Goal: Use online tool/utility: Utilize a website feature to perform a specific function

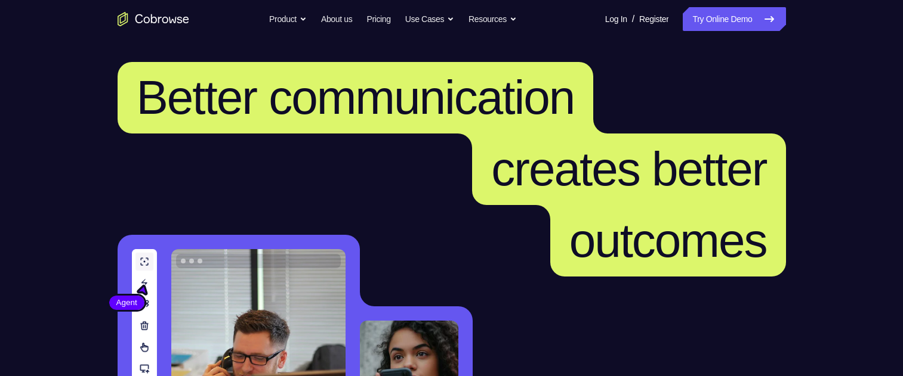
drag, startPoint x: 0, startPoint y: 0, endPoint x: 704, endPoint y: 21, distance: 704.3
click at [704, 21] on link "Try Online Demo" at bounding box center [734, 19] width 103 height 24
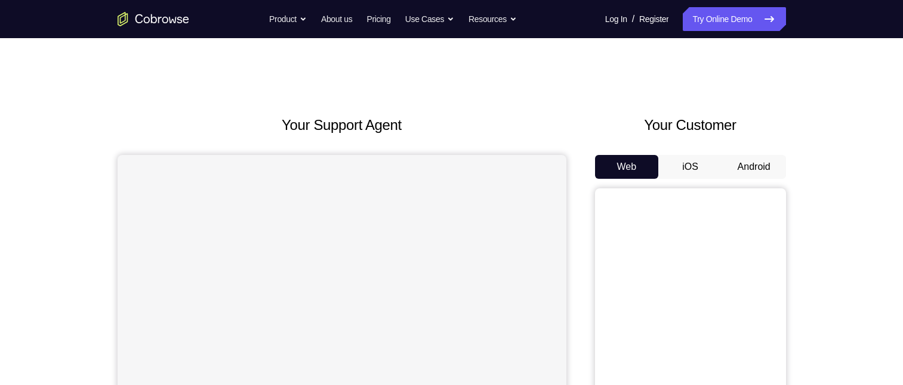
click at [743, 164] on button "Android" at bounding box center [754, 167] width 64 height 24
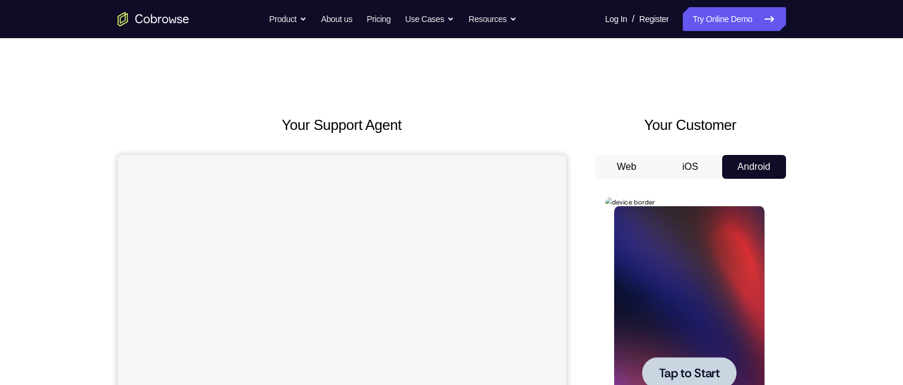
scroll to position [179, 0]
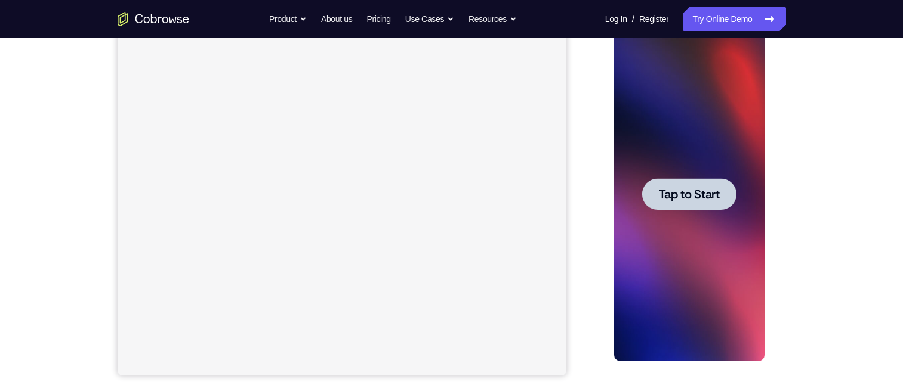
click at [697, 190] on span "Tap to Start" at bounding box center [689, 195] width 61 height 12
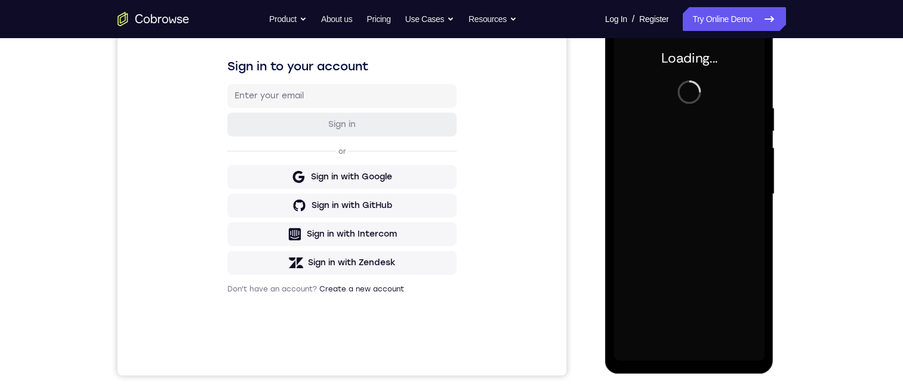
scroll to position [0, 0]
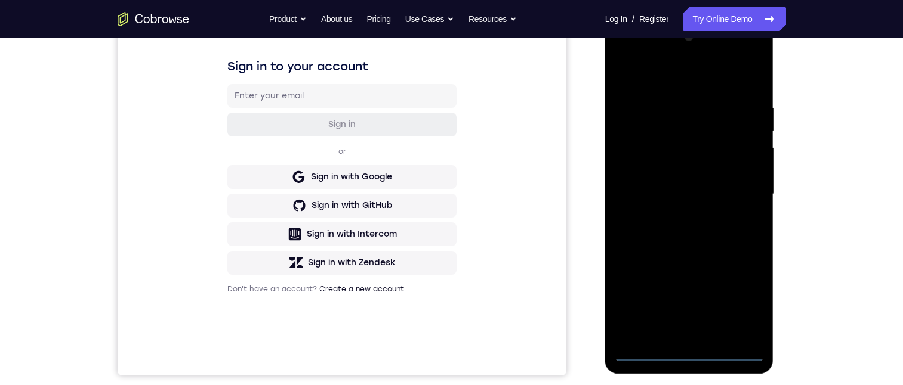
click at [689, 350] on div at bounding box center [689, 194] width 150 height 334
click at [744, 307] on div at bounding box center [689, 194] width 150 height 334
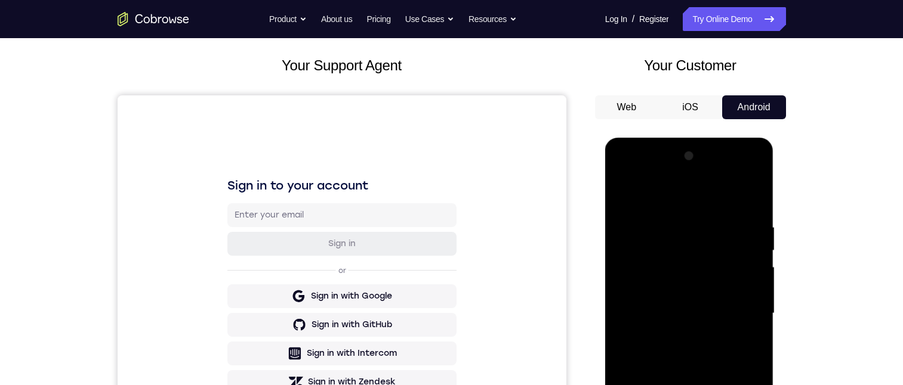
click at [656, 202] on div at bounding box center [689, 314] width 150 height 334
click at [683, 247] on div at bounding box center [689, 314] width 150 height 334
click at [735, 385] on div at bounding box center [689, 314] width 150 height 334
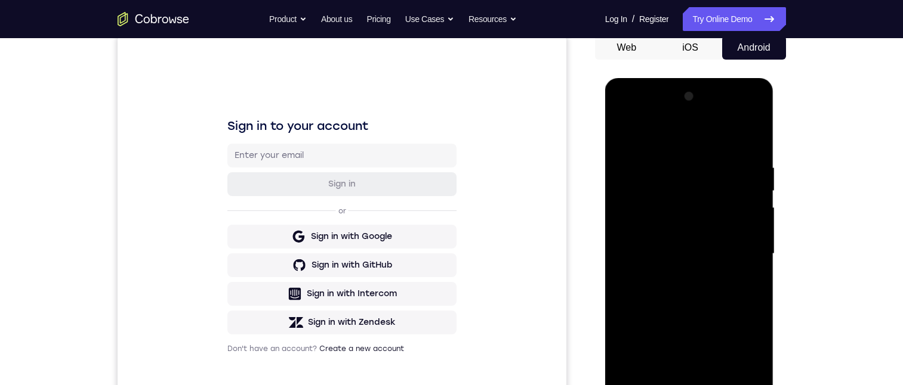
click at [758, 324] on div at bounding box center [689, 254] width 150 height 334
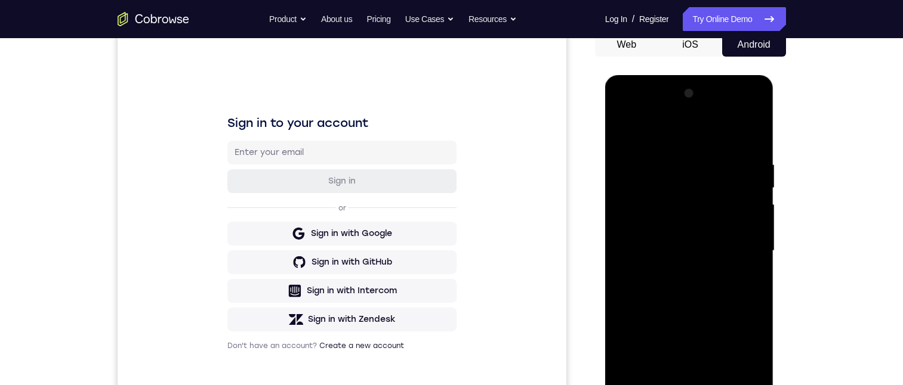
scroll to position [179, 0]
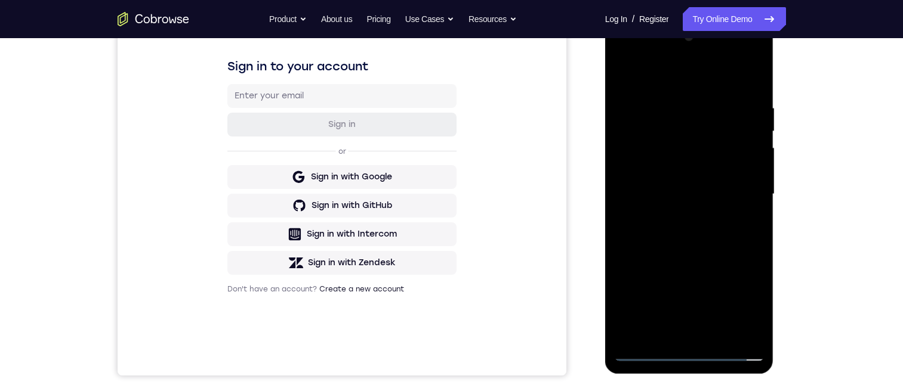
click at [632, 332] on div at bounding box center [689, 194] width 150 height 334
click at [652, 270] on div at bounding box center [689, 194] width 150 height 334
click at [628, 328] on div at bounding box center [689, 194] width 150 height 334
click at [717, 285] on div at bounding box center [689, 194] width 150 height 334
click at [709, 266] on div at bounding box center [689, 194] width 150 height 334
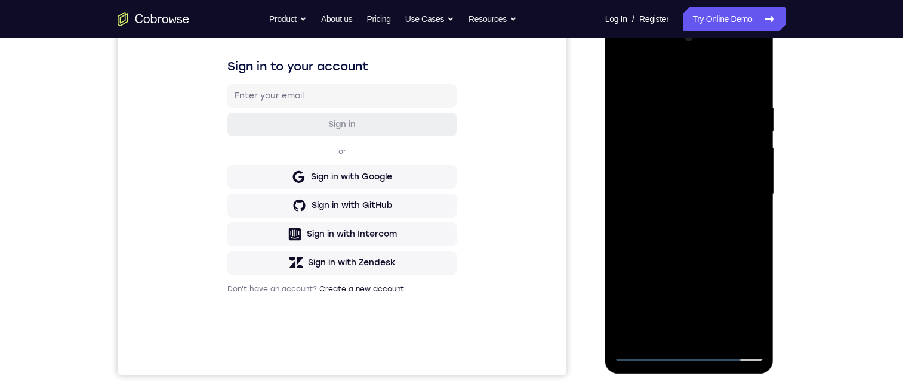
drag, startPoint x: 728, startPoint y: 243, endPoint x: 748, endPoint y: 273, distance: 35.9
click at [730, 245] on div at bounding box center [689, 194] width 150 height 334
click at [754, 328] on div at bounding box center [689, 194] width 150 height 334
click at [685, 150] on div at bounding box center [689, 194] width 150 height 334
click at [666, 152] on div at bounding box center [689, 194] width 150 height 334
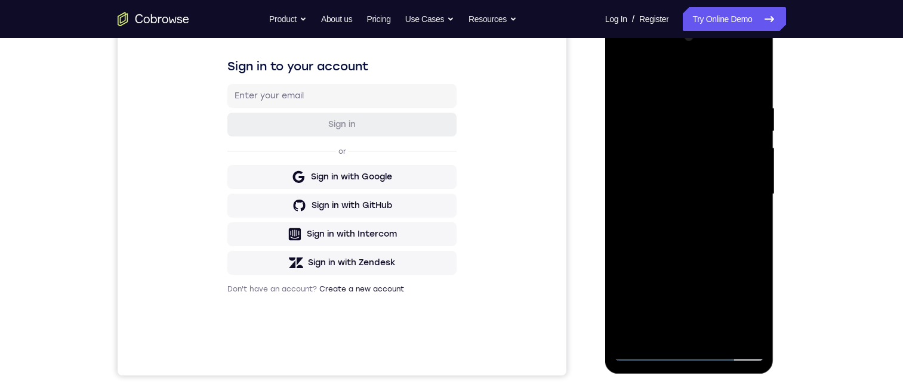
click at [715, 289] on div at bounding box center [689, 194] width 150 height 334
click at [740, 267] on div at bounding box center [689, 194] width 150 height 334
click at [650, 267] on div at bounding box center [689, 194] width 150 height 334
click at [694, 264] on div at bounding box center [689, 194] width 150 height 334
click at [698, 345] on div at bounding box center [689, 194] width 150 height 334
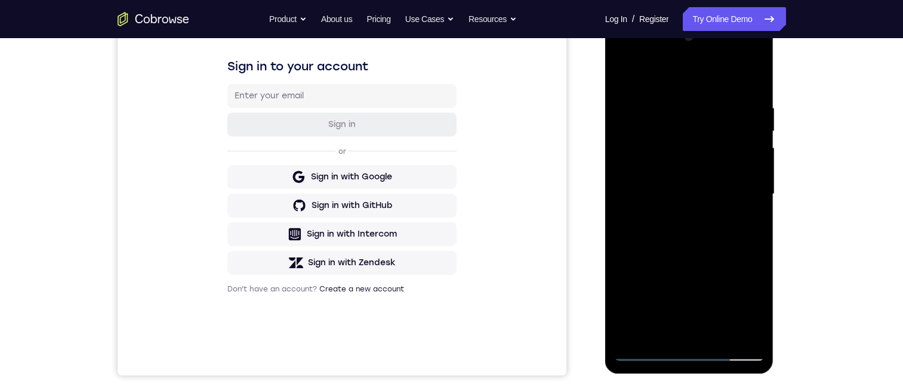
click at [640, 287] on div at bounding box center [689, 194] width 150 height 334
click at [680, 266] on div at bounding box center [689, 194] width 150 height 334
click at [741, 266] on div at bounding box center [689, 194] width 150 height 334
click at [647, 162] on div at bounding box center [689, 194] width 150 height 334
click at [742, 143] on div at bounding box center [689, 194] width 150 height 334
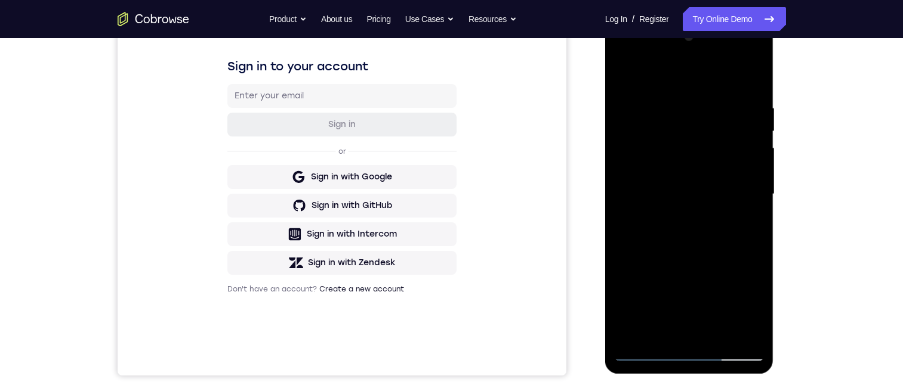
click at [704, 212] on div at bounding box center [689, 194] width 150 height 334
click at [656, 207] on div at bounding box center [689, 194] width 150 height 334
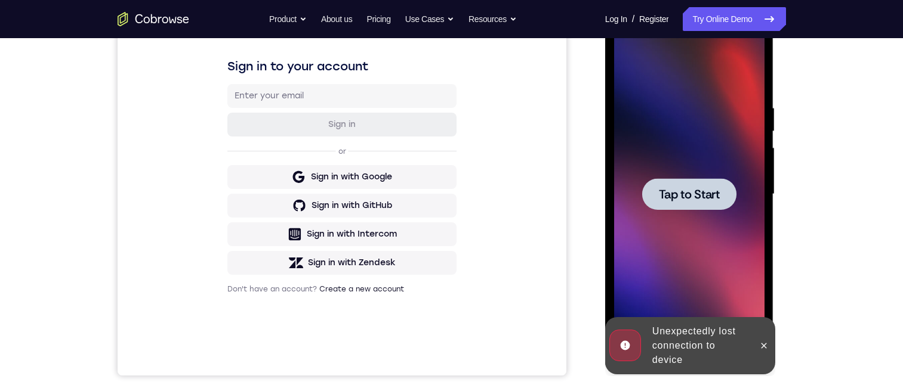
scroll to position [0, 0]
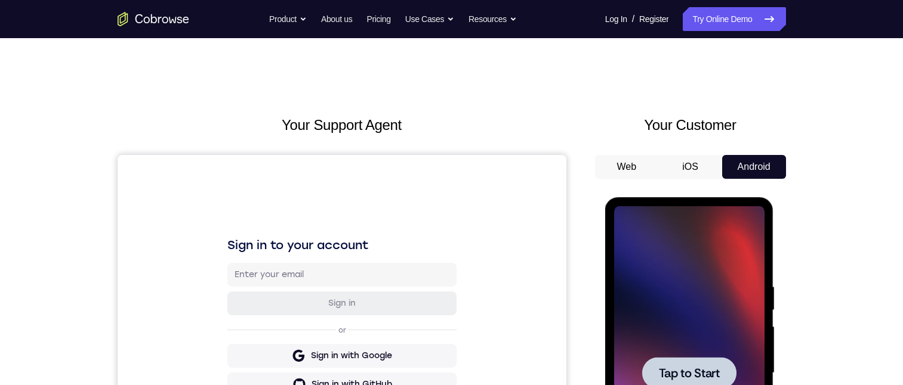
click at [698, 368] on span "Tap to Start" at bounding box center [689, 374] width 61 height 12
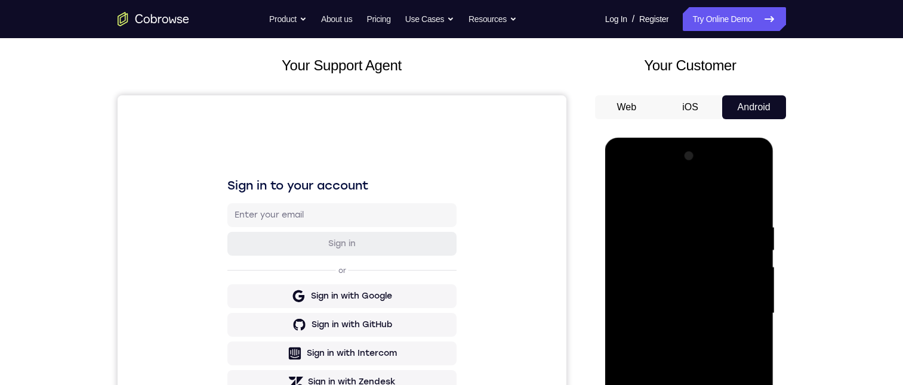
scroll to position [298, 0]
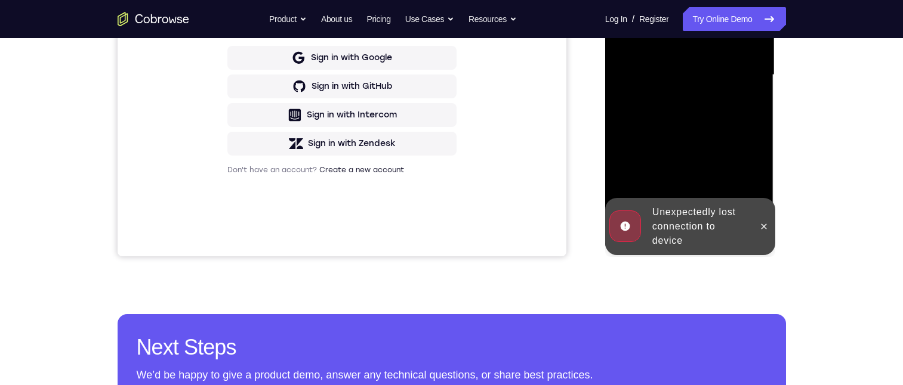
drag, startPoint x: 761, startPoint y: 224, endPoint x: 749, endPoint y: 226, distance: 11.5
click at [761, 224] on icon at bounding box center [764, 227] width 10 height 10
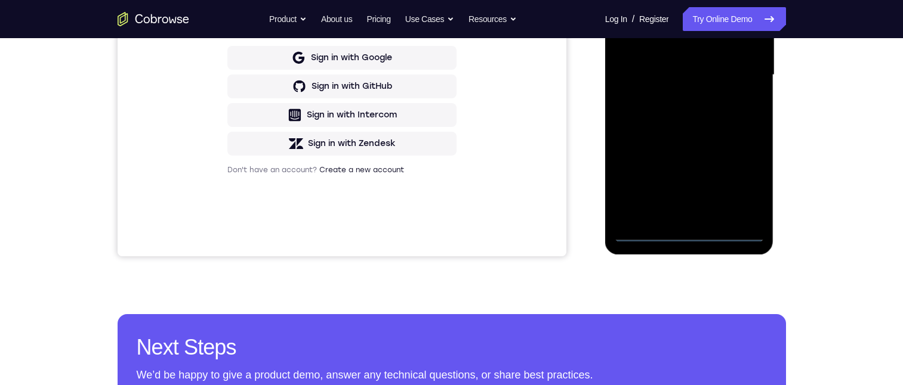
click at [686, 231] on div at bounding box center [689, 75] width 150 height 334
click at [687, 231] on div at bounding box center [689, 75] width 150 height 334
click at [747, 180] on div at bounding box center [689, 75] width 150 height 334
click at [651, 0] on div at bounding box center [689, 75] width 150 height 334
click at [668, 7] on div at bounding box center [689, 75] width 150 height 334
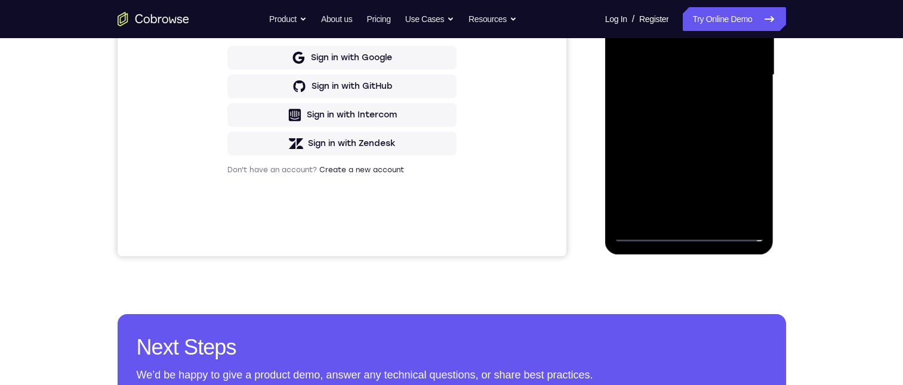
scroll to position [119, 0]
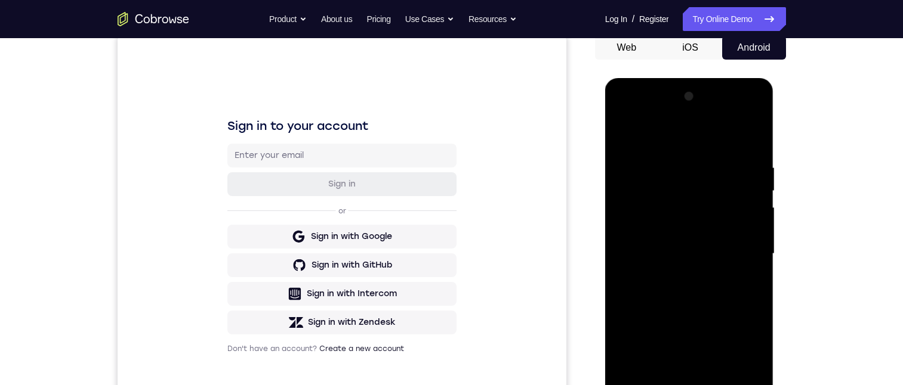
click at [647, 217] on div at bounding box center [689, 254] width 150 height 334
click at [675, 203] on div at bounding box center [689, 254] width 150 height 334
click at [703, 250] on div at bounding box center [689, 254] width 150 height 334
click at [677, 309] on div at bounding box center [689, 254] width 150 height 334
click at [713, 362] on div at bounding box center [689, 254] width 150 height 334
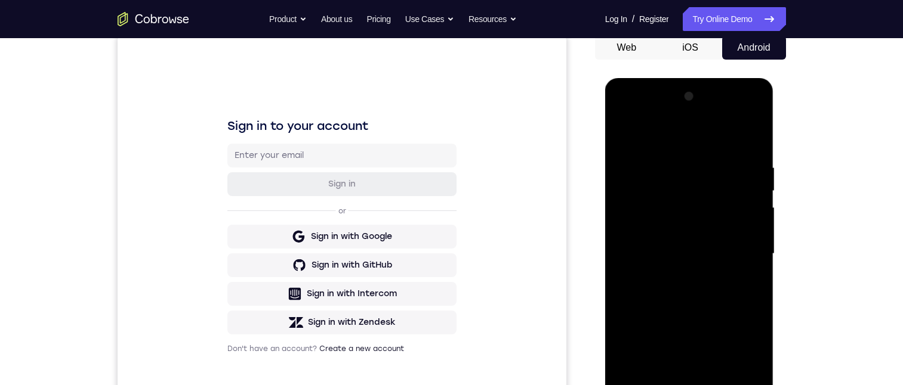
click at [703, 118] on div at bounding box center [689, 254] width 150 height 334
click at [900, 236] on div "Your Support Agent Your Customer Web iOS Android Next Steps We’d be happy to gi…" at bounding box center [451, 312] width 903 height 787
click at [749, 200] on div at bounding box center [689, 254] width 150 height 334
click at [747, 227] on div at bounding box center [689, 254] width 150 height 334
click at [738, 115] on div at bounding box center [689, 254] width 150 height 334
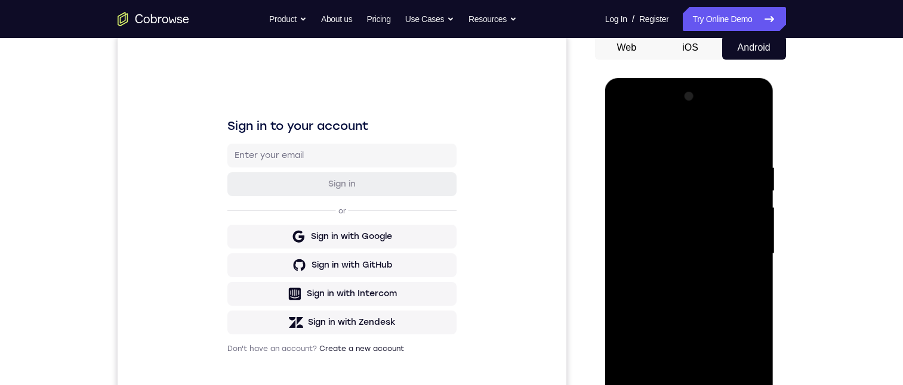
click at [696, 135] on div at bounding box center [689, 254] width 150 height 334
drag, startPoint x: 701, startPoint y: 336, endPoint x: 704, endPoint y: 303, distance: 32.9
click at [704, 303] on div at bounding box center [689, 254] width 150 height 334
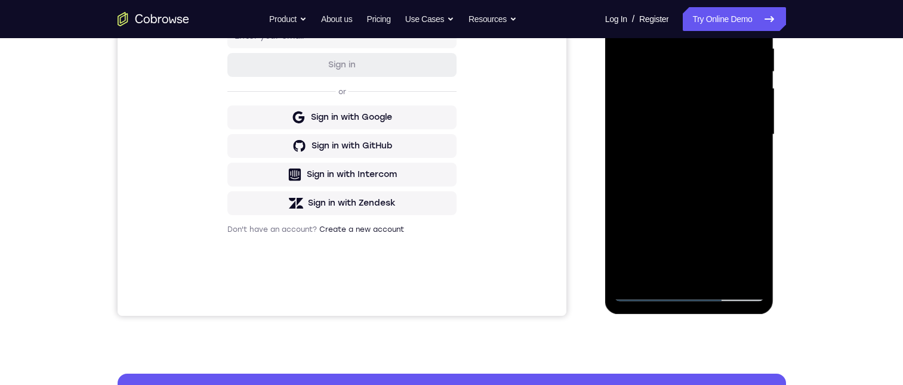
click at [693, 221] on div at bounding box center [689, 135] width 150 height 334
click at [737, 18] on div at bounding box center [689, 135] width 150 height 334
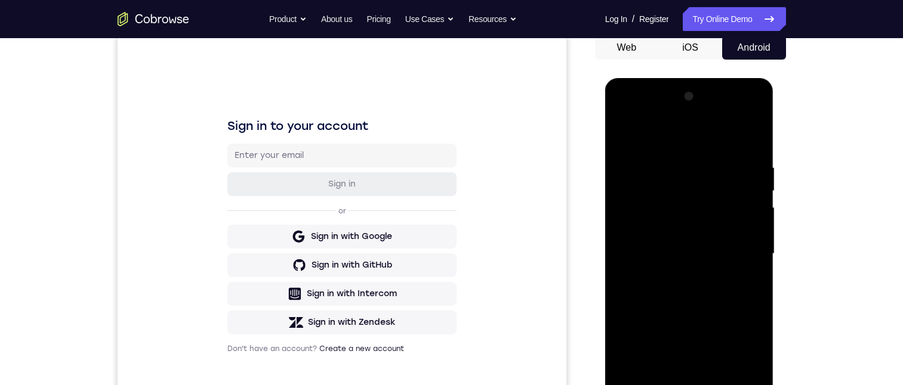
click at [734, 282] on div at bounding box center [689, 254] width 150 height 334
click at [718, 258] on div at bounding box center [689, 254] width 150 height 334
click at [731, 277] on div at bounding box center [689, 254] width 150 height 334
click at [737, 283] on div at bounding box center [689, 254] width 150 height 334
click at [717, 94] on div at bounding box center [689, 254] width 150 height 334
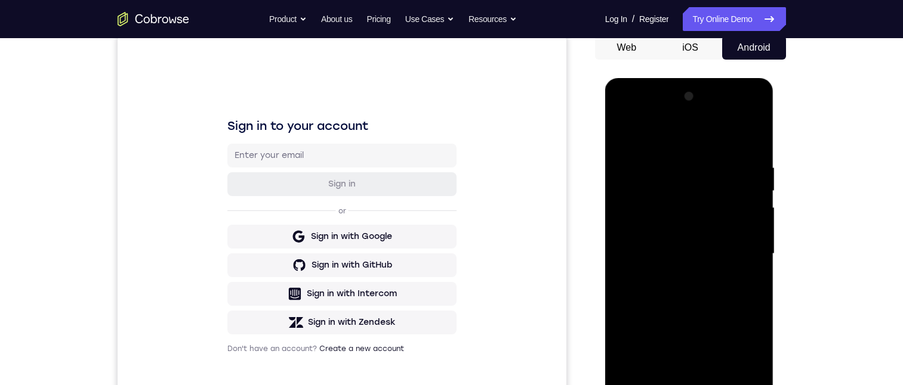
click at [690, 170] on div at bounding box center [689, 254] width 150 height 334
click at [733, 276] on div at bounding box center [689, 254] width 150 height 334
click at [689, 255] on div at bounding box center [689, 254] width 150 height 334
click at [741, 112] on div at bounding box center [689, 254] width 150 height 334
click at [649, 357] on div at bounding box center [689, 254] width 150 height 334
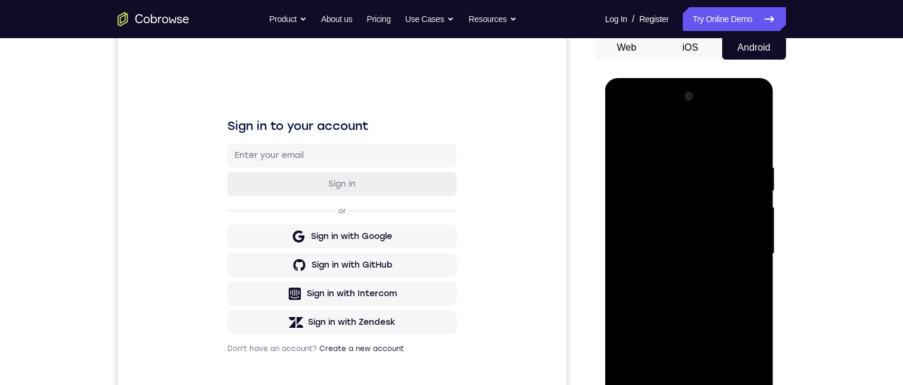
click at [638, 357] on div at bounding box center [689, 254] width 150 height 334
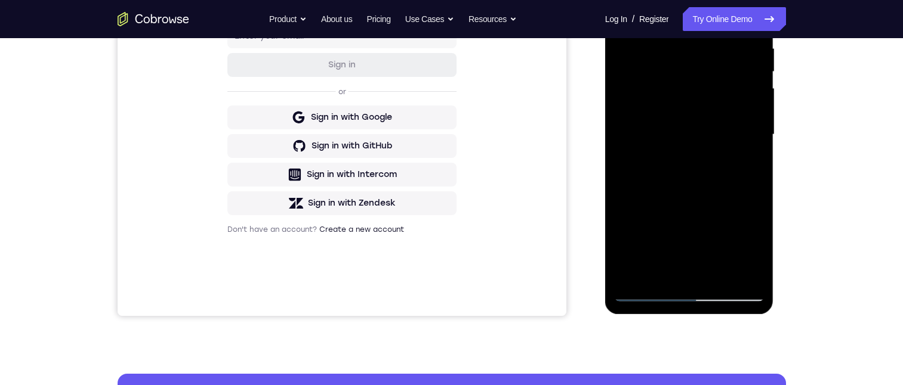
click at [669, 236] on div at bounding box center [689, 135] width 150 height 334
click at [714, 273] on div at bounding box center [689, 135] width 150 height 334
drag, startPoint x: 714, startPoint y: 269, endPoint x: 1255, endPoint y: 285, distance: 541.4
click at [714, 268] on div at bounding box center [689, 135] width 150 height 334
click at [744, 271] on div at bounding box center [689, 135] width 150 height 334
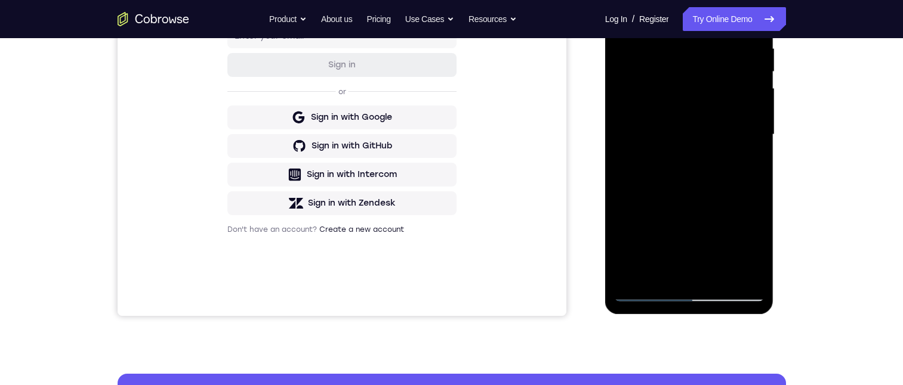
scroll to position [179, 0]
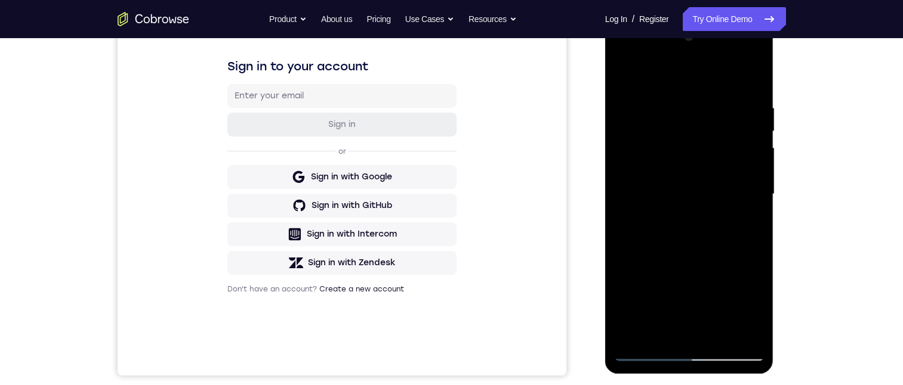
click at [623, 332] on div at bounding box center [689, 194] width 150 height 334
click at [683, 150] on div at bounding box center [689, 194] width 150 height 334
click at [679, 122] on div at bounding box center [689, 194] width 150 height 334
click at [678, 154] on div at bounding box center [689, 194] width 150 height 334
click at [738, 224] on div at bounding box center [689, 194] width 150 height 334
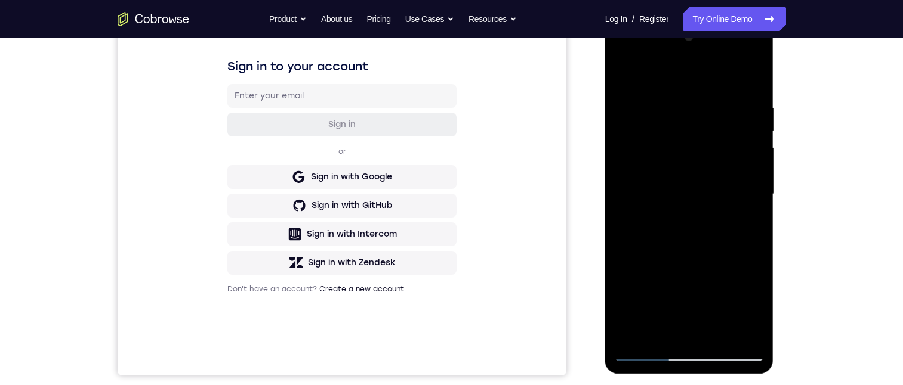
click at [731, 153] on div at bounding box center [689, 194] width 150 height 334
click at [692, 141] on div at bounding box center [689, 194] width 150 height 334
click at [750, 326] on div at bounding box center [689, 194] width 150 height 334
click at [748, 326] on div at bounding box center [689, 194] width 150 height 334
click at [699, 155] on div at bounding box center [689, 194] width 150 height 334
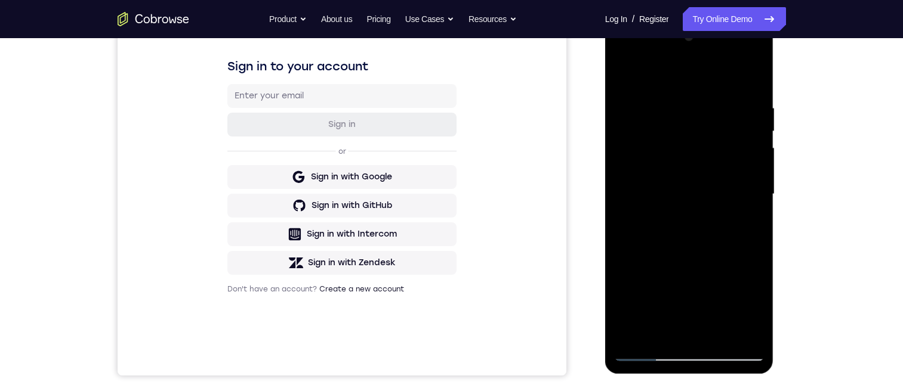
click at [701, 147] on div at bounding box center [689, 194] width 150 height 334
click at [715, 336] on div at bounding box center [689, 194] width 150 height 334
click at [661, 119] on div at bounding box center [689, 194] width 150 height 334
click at [740, 51] on div at bounding box center [689, 194] width 150 height 334
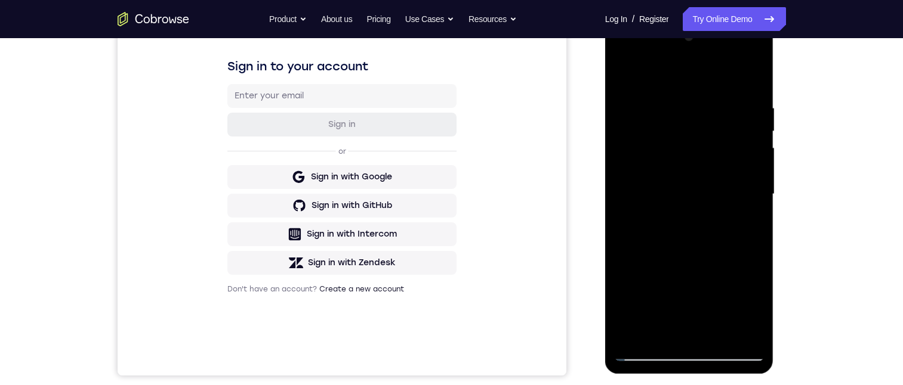
click at [737, 57] on div at bounding box center [689, 194] width 150 height 334
click at [713, 223] on div at bounding box center [689, 194] width 150 height 334
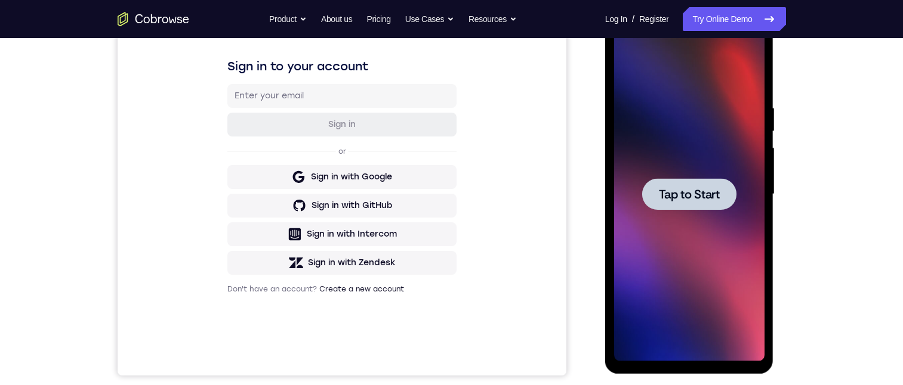
click at [685, 189] on span "Tap to Start" at bounding box center [689, 195] width 61 height 12
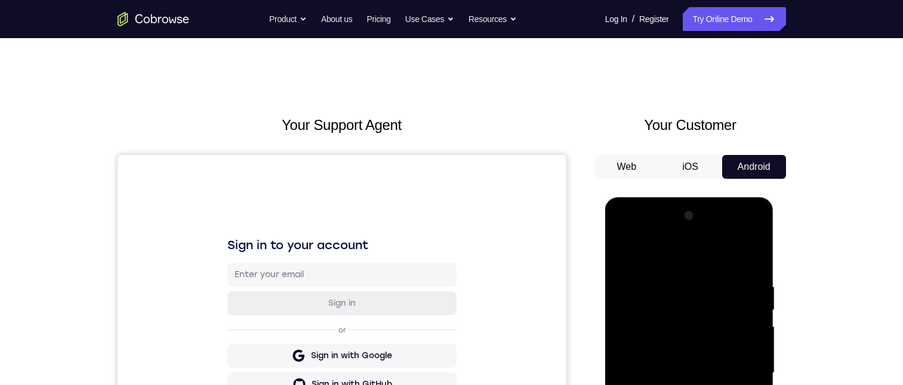
scroll to position [239, 0]
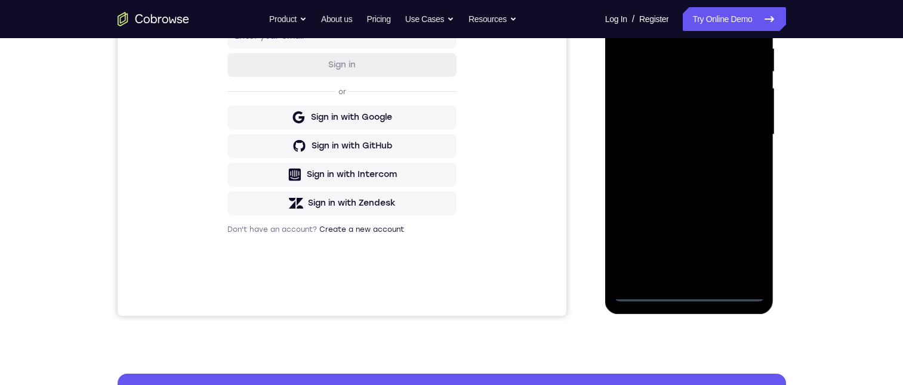
click at [684, 293] on div at bounding box center [689, 135] width 150 height 334
click at [737, 242] on div at bounding box center [689, 135] width 150 height 334
click at [684, 16] on div at bounding box center [689, 135] width 150 height 334
click at [665, 61] on div at bounding box center [689, 135] width 150 height 334
click at [697, 85] on div at bounding box center [689, 135] width 150 height 334
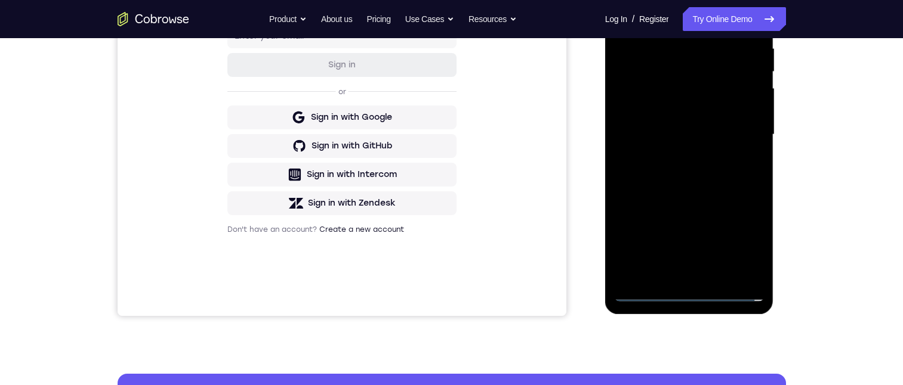
click at [694, 61] on div at bounding box center [689, 135] width 150 height 334
click at [693, 67] on div at bounding box center [689, 135] width 150 height 334
click at [745, 186] on div at bounding box center [689, 135] width 150 height 334
click at [745, 188] on div at bounding box center [689, 135] width 150 height 334
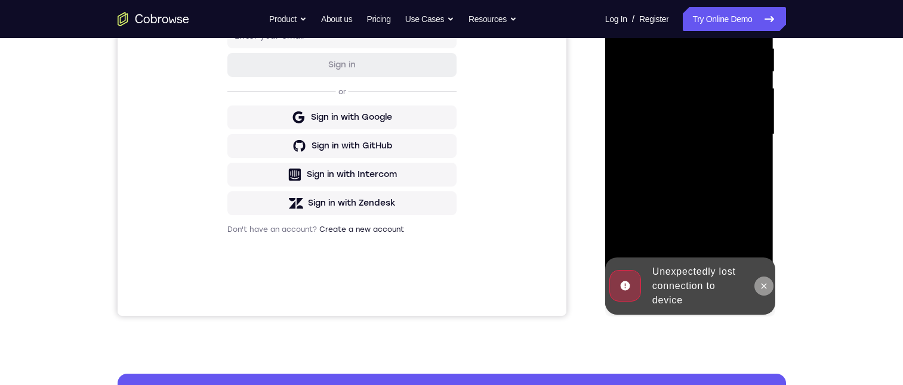
click at [762, 285] on icon at bounding box center [763, 285] width 5 height 5
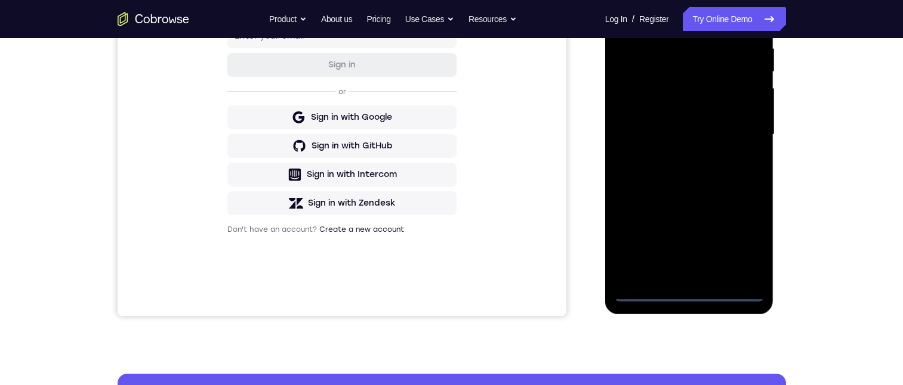
click at [685, 288] on div at bounding box center [689, 135] width 150 height 334
click at [686, 291] on div at bounding box center [689, 135] width 150 height 334
click at [748, 243] on div at bounding box center [689, 135] width 150 height 334
click at [694, 14] on div at bounding box center [689, 135] width 150 height 334
click at [656, 71] on div at bounding box center [689, 135] width 150 height 334
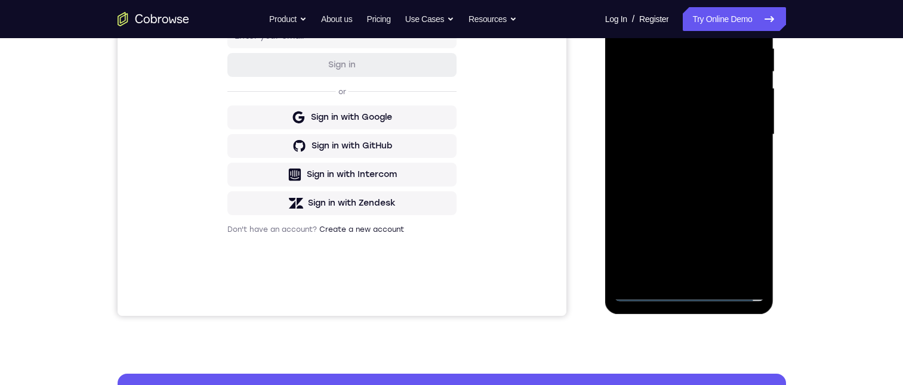
click at [664, 65] on div at bounding box center [689, 135] width 150 height 334
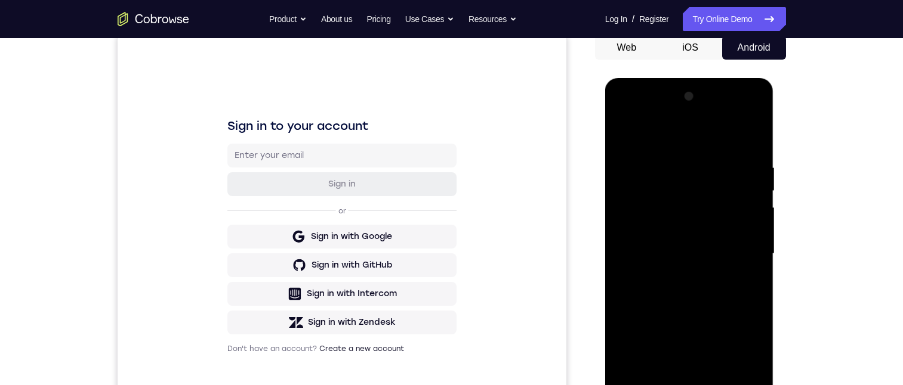
click at [699, 275] on div at bounding box center [689, 254] width 150 height 334
click at [691, 263] on div at bounding box center [689, 254] width 150 height 334
click at [657, 191] on div at bounding box center [689, 254] width 150 height 334
click at [675, 217] on div at bounding box center [689, 254] width 150 height 334
click at [709, 251] on div at bounding box center [689, 254] width 150 height 334
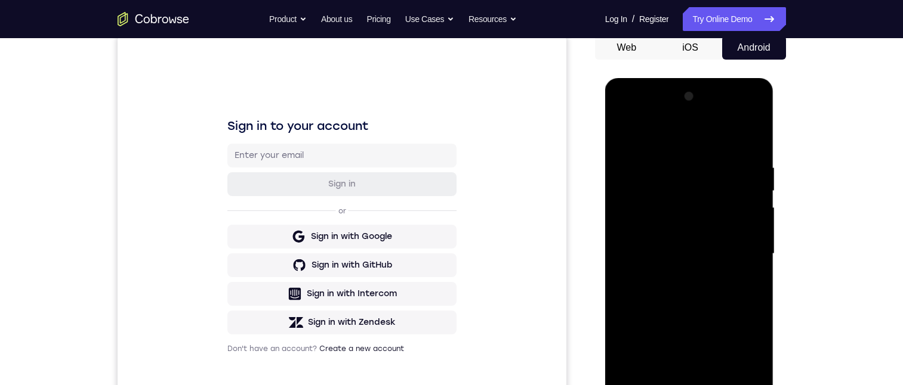
drag, startPoint x: 624, startPoint y: 209, endPoint x: 1208, endPoint y: 297, distance: 590.6
click at [624, 209] on div at bounding box center [689, 254] width 150 height 334
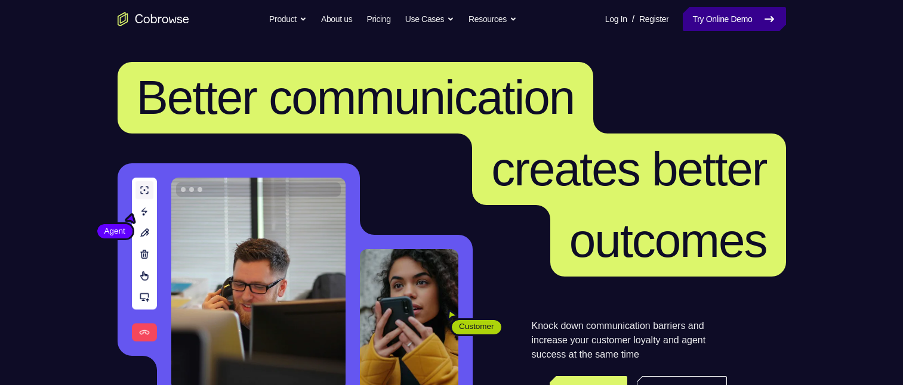
click at [745, 23] on link "Try Online Demo" at bounding box center [734, 19] width 103 height 24
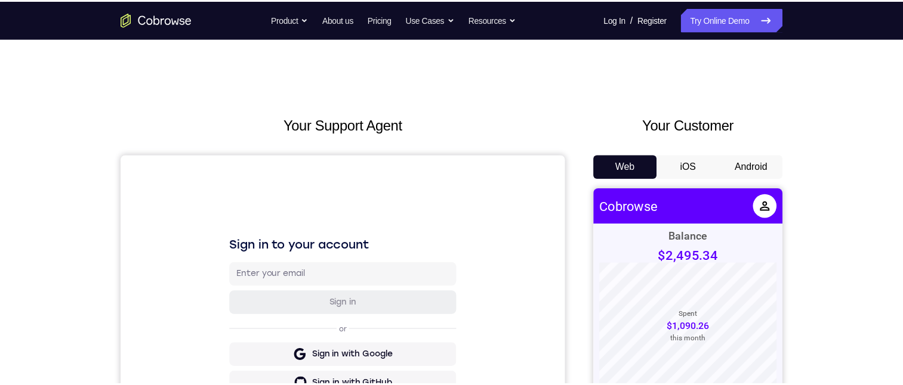
scroll to position [119, 0]
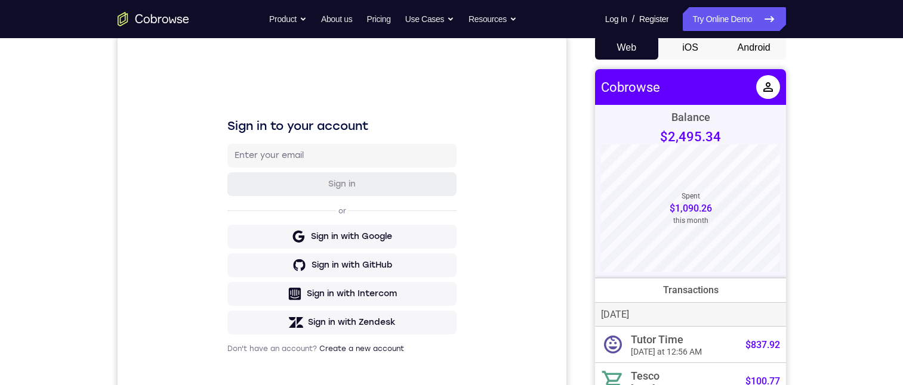
click at [752, 45] on button "Android" at bounding box center [754, 48] width 64 height 24
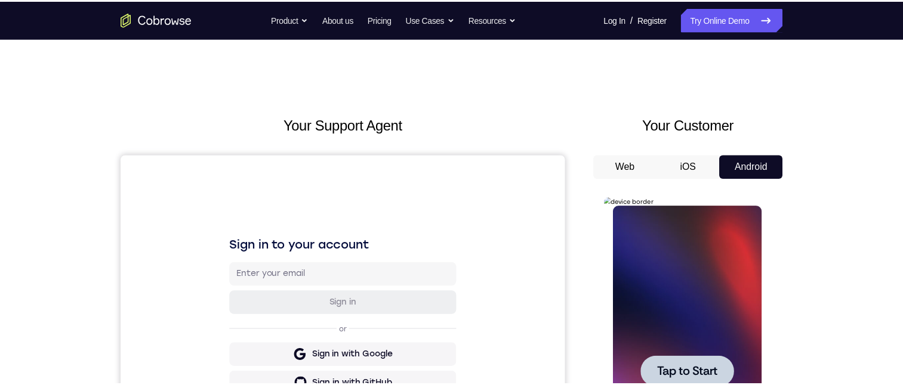
scroll to position [0, 0]
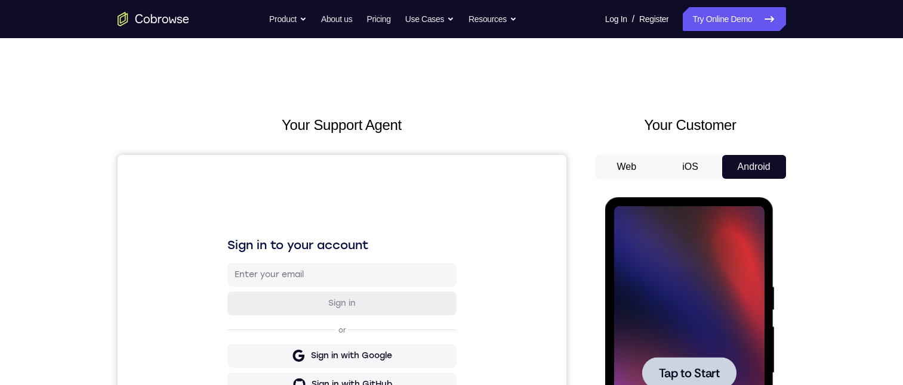
click at [690, 363] on div at bounding box center [689, 373] width 94 height 32
